Goal: Find specific page/section: Find specific page/section

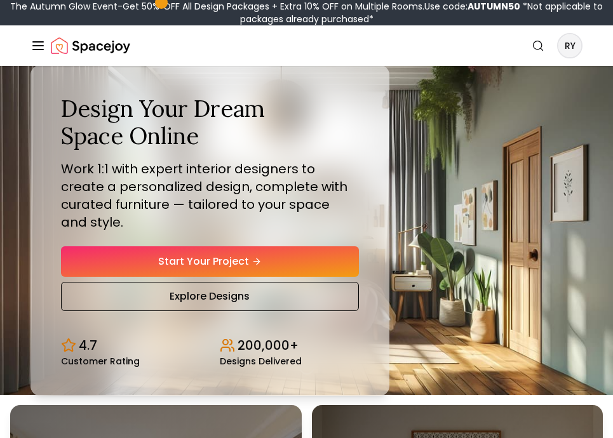
click at [592, 40] on div "Spacejoy Search RY How It Works Design Portfolio Pricing AI Design Shop Search …" at bounding box center [306, 45] width 613 height 41
click at [585, 40] on div "Spacejoy Search RY How It Works Design Portfolio Pricing AI Design Shop Search …" at bounding box center [306, 45] width 613 height 41
click at [582, 43] on div "Spacejoy Search RY How It Works Design Portfolio Pricing AI Design Shop Search …" at bounding box center [306, 45] width 613 height 41
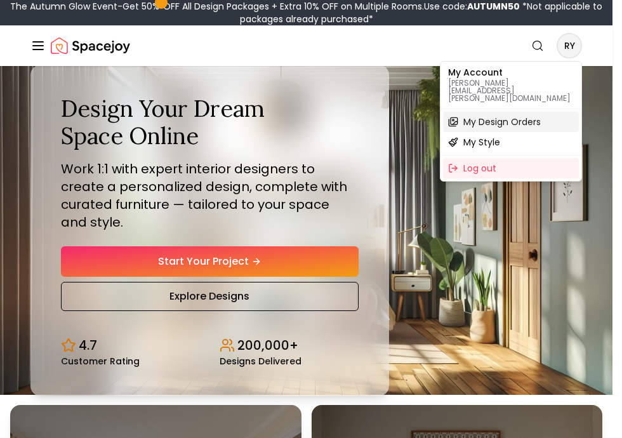
click at [481, 116] on span "My Design Orders" at bounding box center [502, 122] width 77 height 13
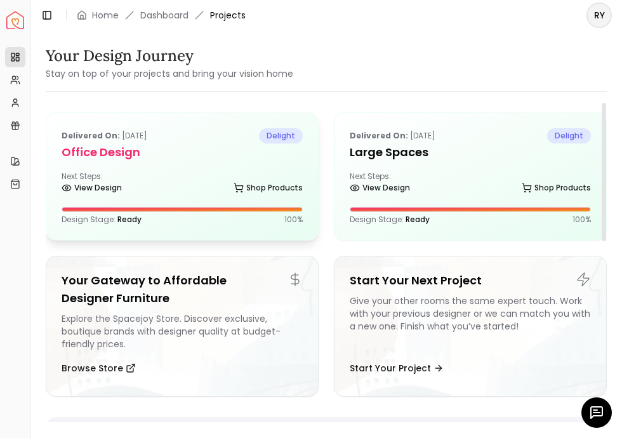
click at [158, 172] on div "Next Steps: View Design Shop Products" at bounding box center [182, 183] width 241 height 25
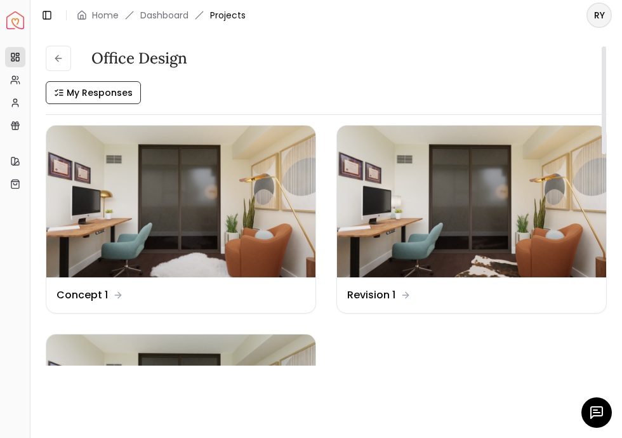
click at [595, 417] on icon "button" at bounding box center [596, 412] width 15 height 15
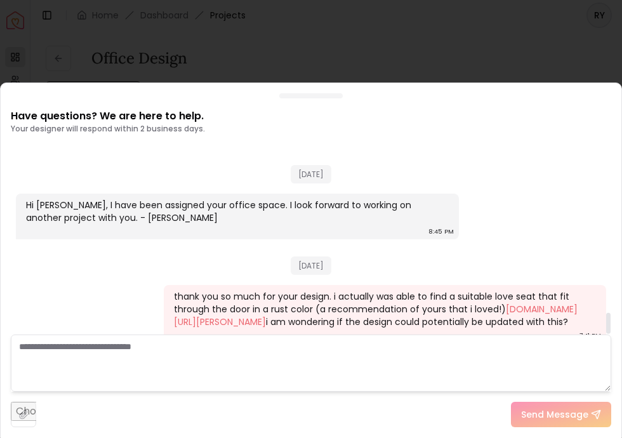
scroll to position [1519, 0]
